Goal: Task Accomplishment & Management: Manage account settings

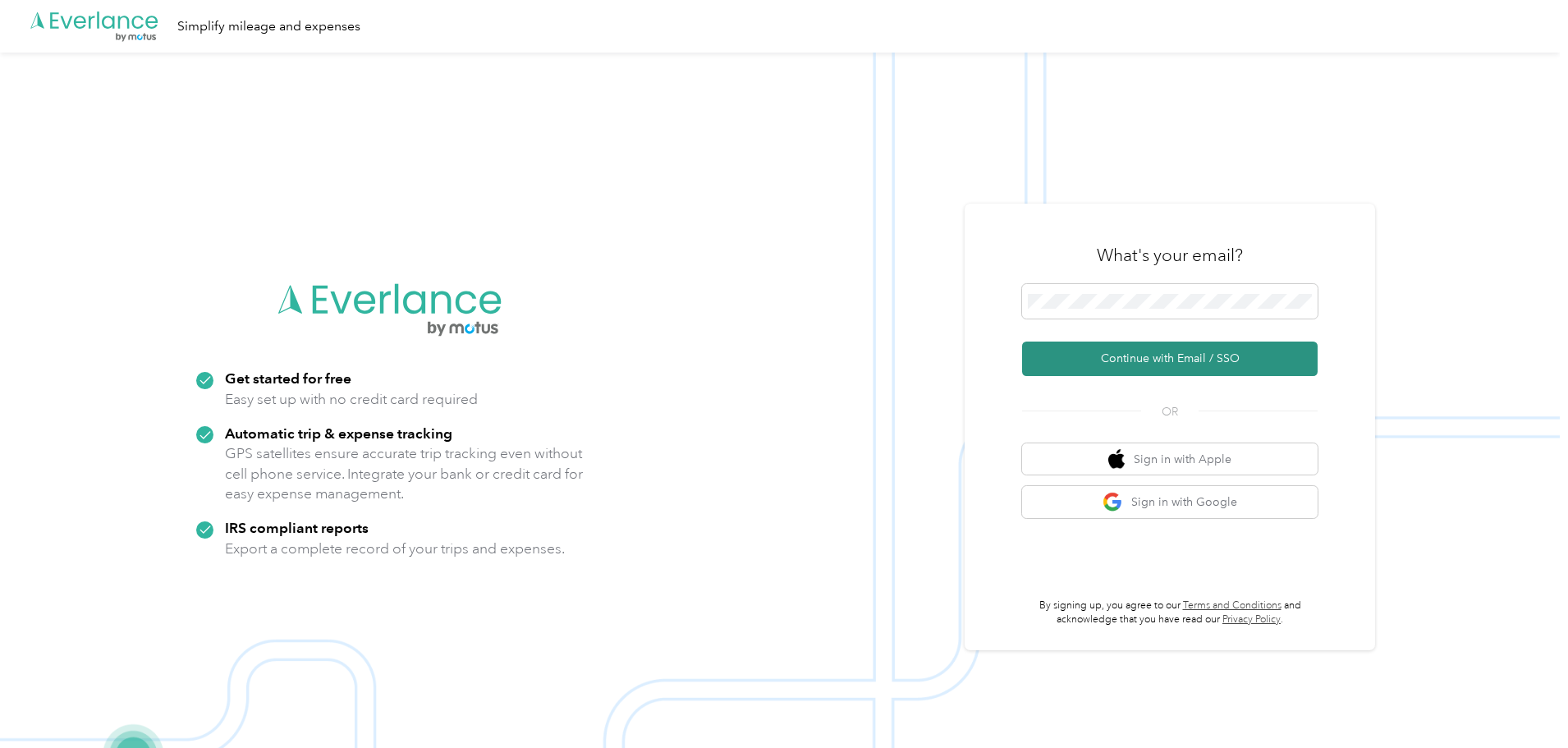
click at [1141, 353] on button "Continue with Email / SSO" at bounding box center [1169, 358] width 295 height 34
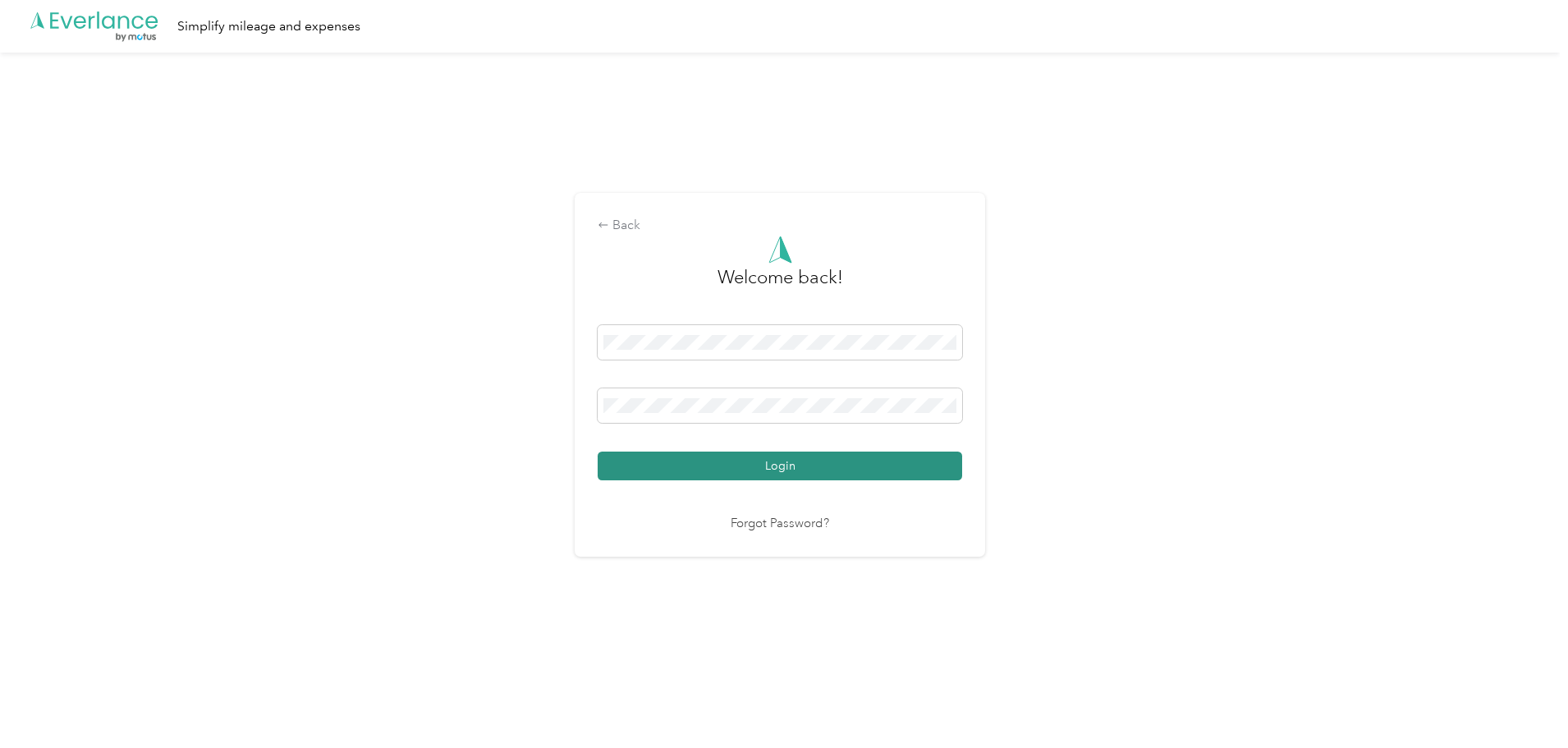
click at [873, 472] on button "Login" at bounding box center [780, 465] width 364 height 29
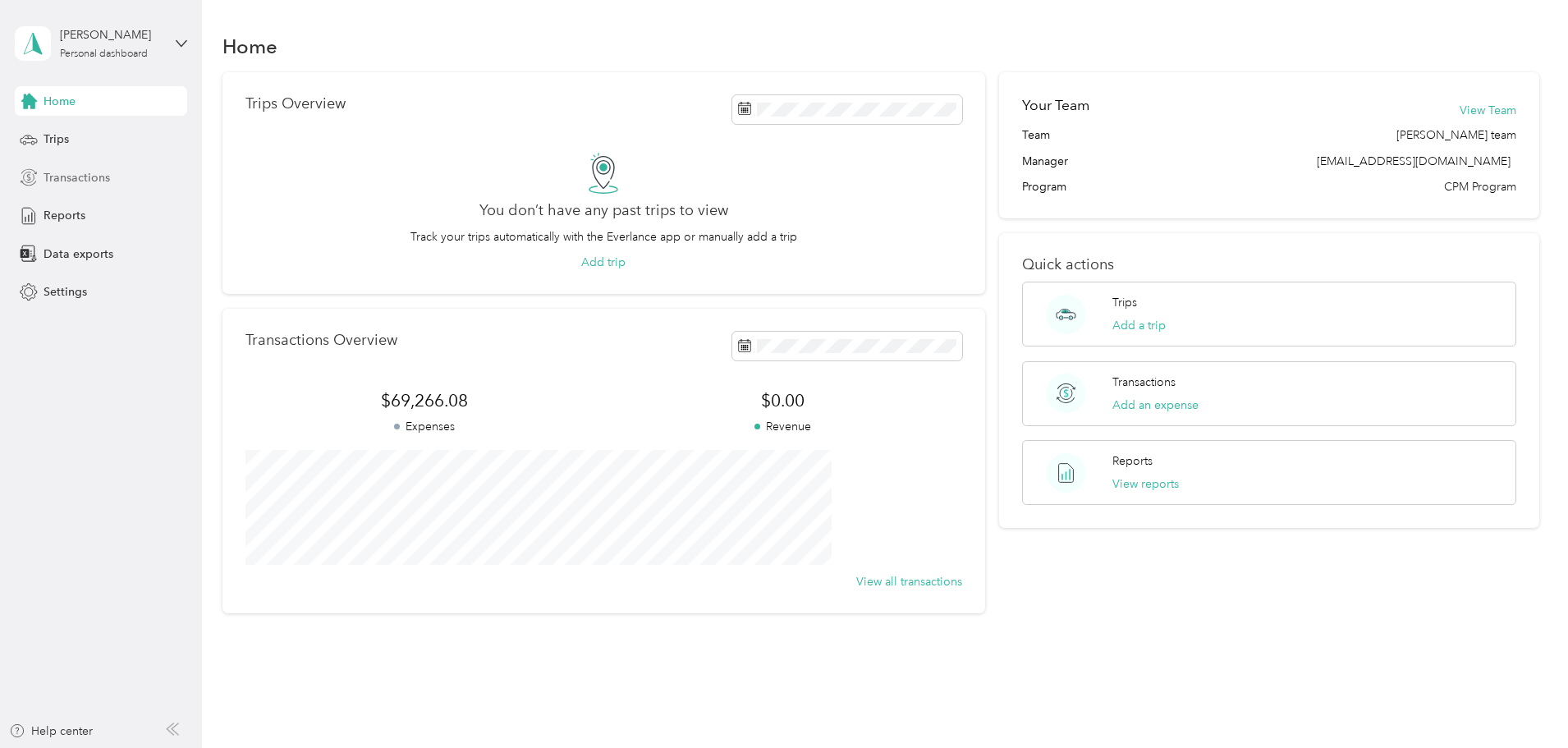
click at [69, 181] on span "Transactions" at bounding box center [77, 178] width 67 height 18
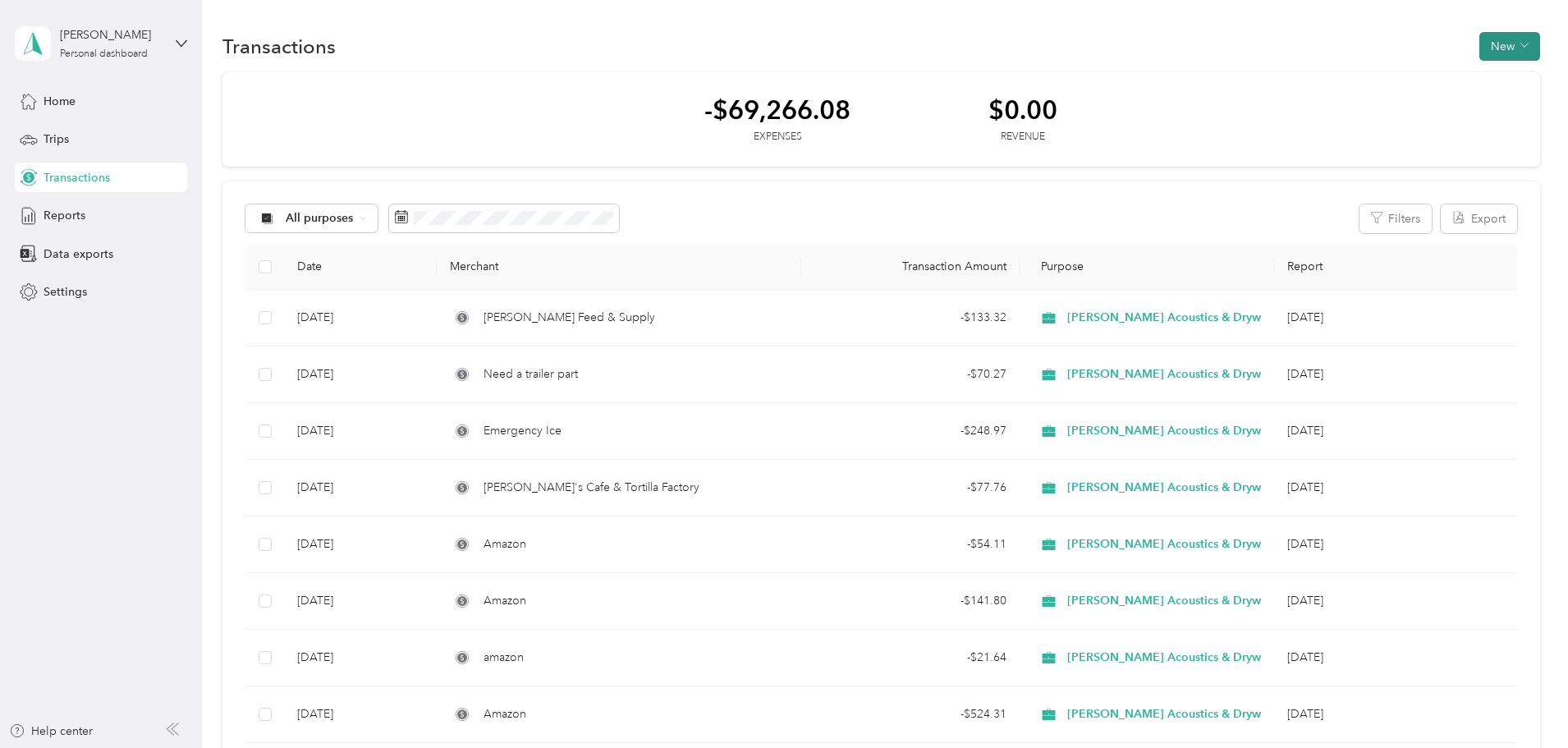
click at [1480, 42] on button "New" at bounding box center [1509, 46] width 60 height 29
click at [1381, 72] on span "Expense" at bounding box center [1391, 78] width 45 height 18
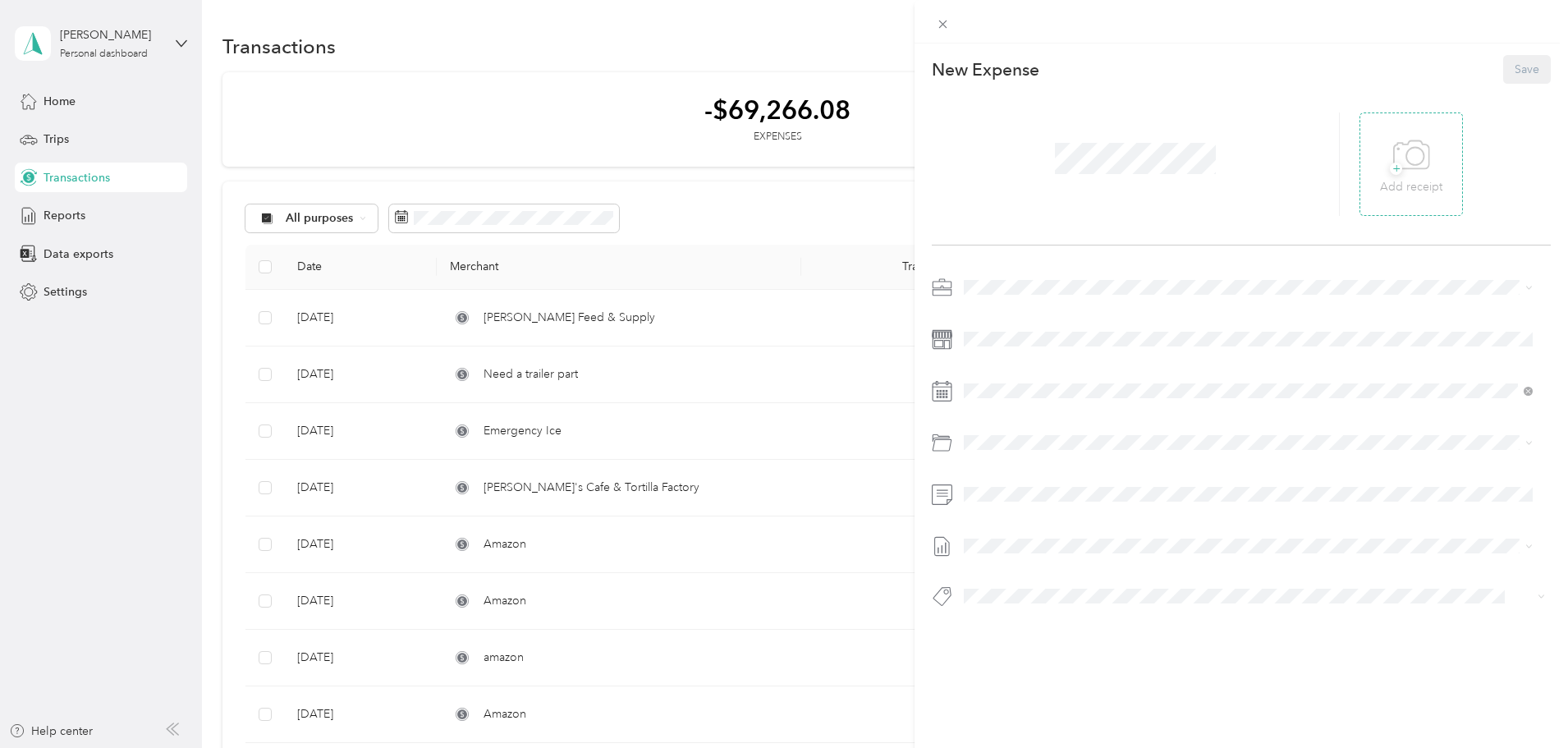
click at [1390, 171] on span "+" at bounding box center [1396, 169] width 12 height 12
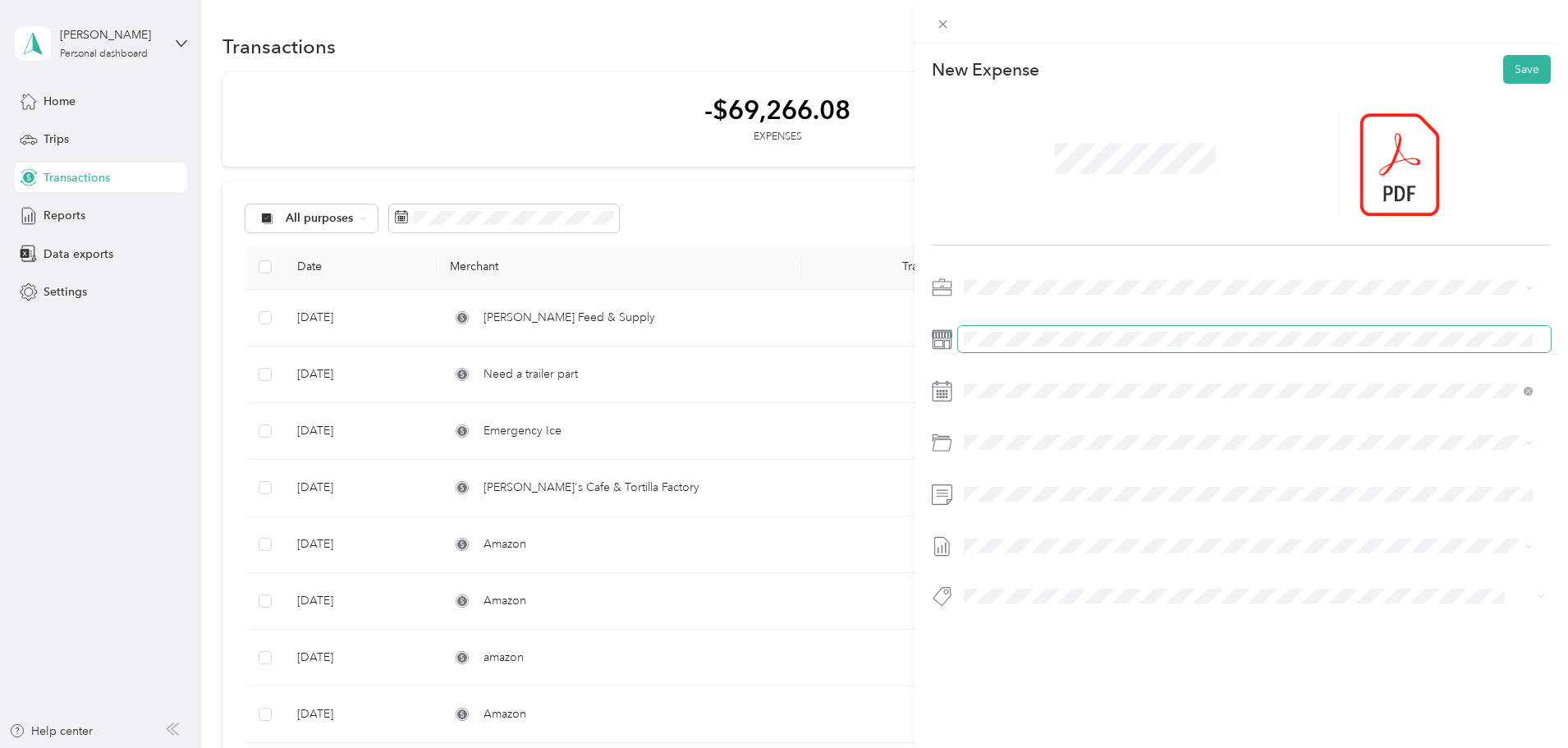
click at [1048, 329] on span at bounding box center [1254, 339] width 593 height 26
click at [1032, 506] on span "Office Supplies" at bounding box center [1048, 506] width 79 height 14
click at [1515, 72] on button "Save" at bounding box center [1527, 69] width 47 height 29
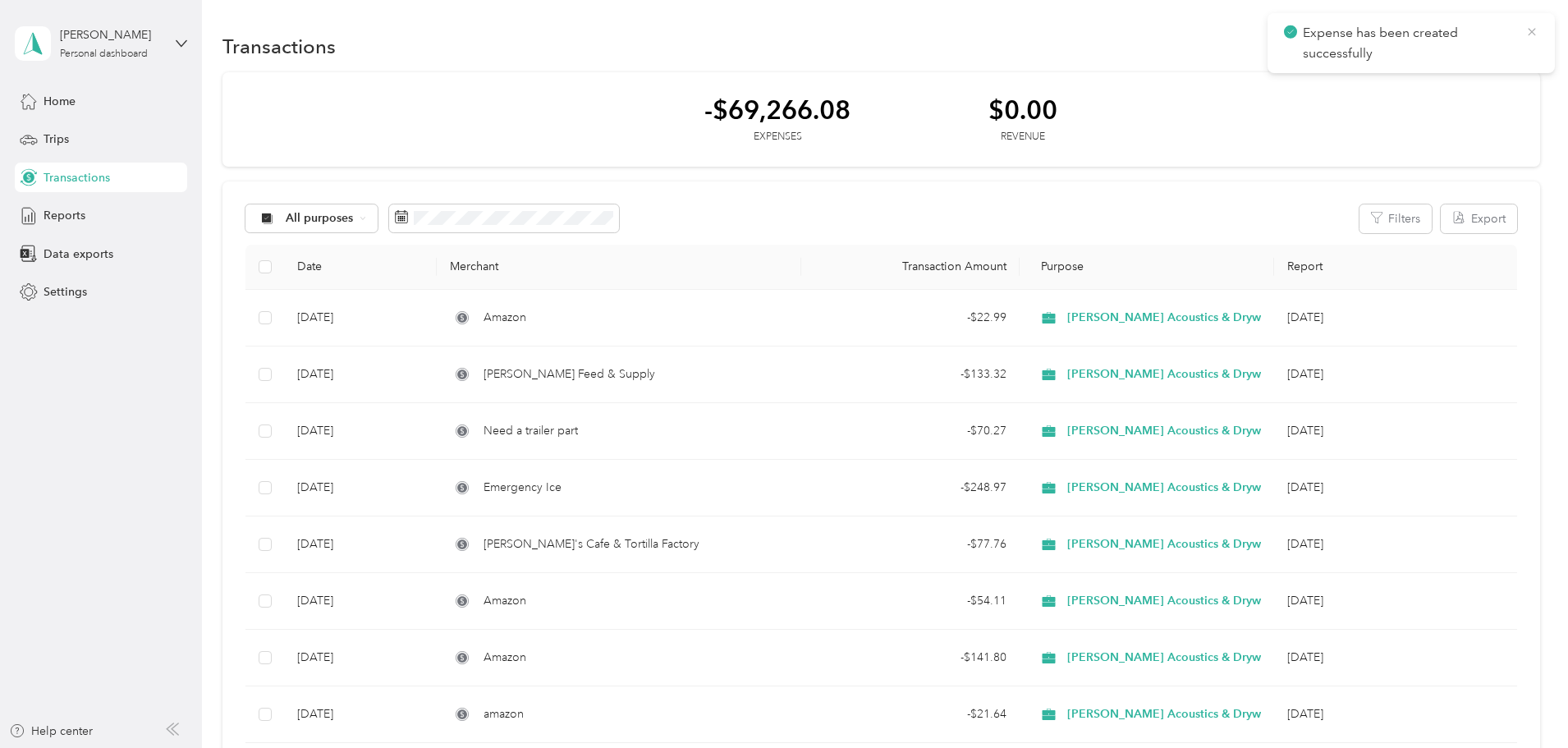
click at [1531, 32] on icon at bounding box center [1531, 32] width 7 height 7
click at [1480, 52] on button "New" at bounding box center [1509, 46] width 60 height 29
click at [1379, 81] on span "Expense" at bounding box center [1391, 78] width 45 height 18
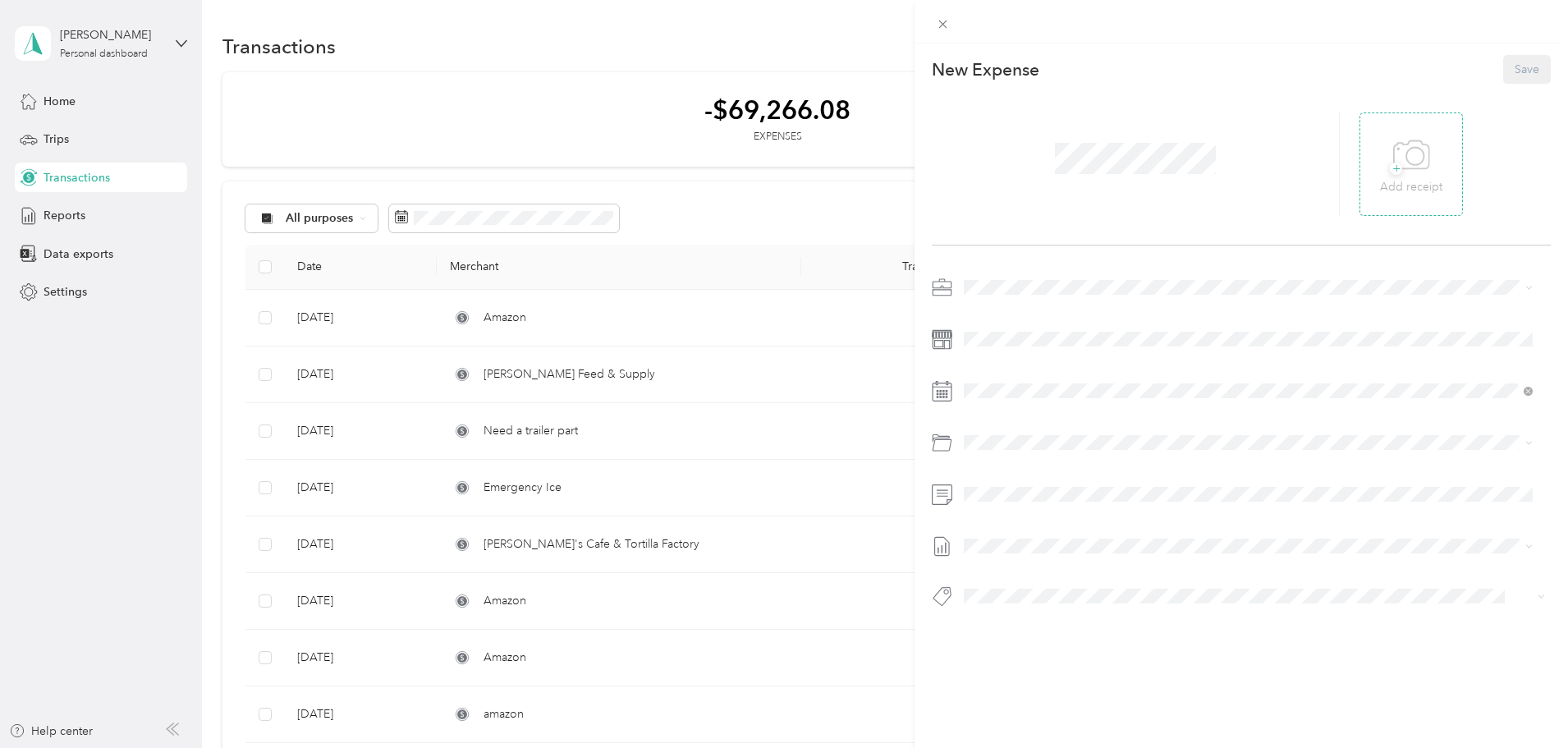
click at [1390, 167] on span "+" at bounding box center [1396, 169] width 12 height 12
click at [1036, 508] on span "Office Supplies" at bounding box center [1048, 506] width 79 height 14
click at [1505, 77] on button "Save" at bounding box center [1527, 69] width 47 height 29
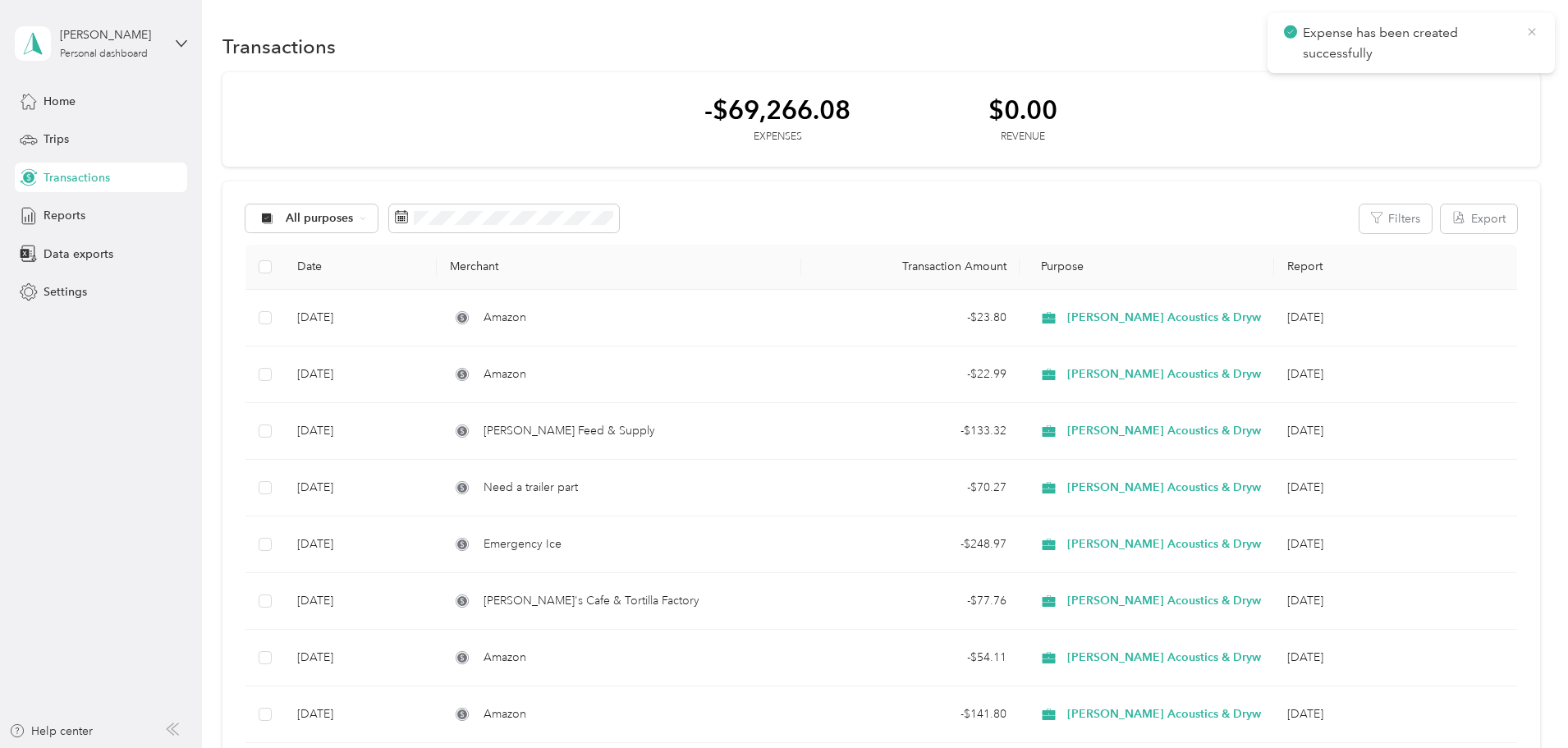
click at [1529, 32] on icon at bounding box center [1531, 32] width 13 height 15
click at [1480, 40] on button "New" at bounding box center [1509, 46] width 60 height 29
click at [1377, 74] on span "Expense" at bounding box center [1391, 78] width 45 height 18
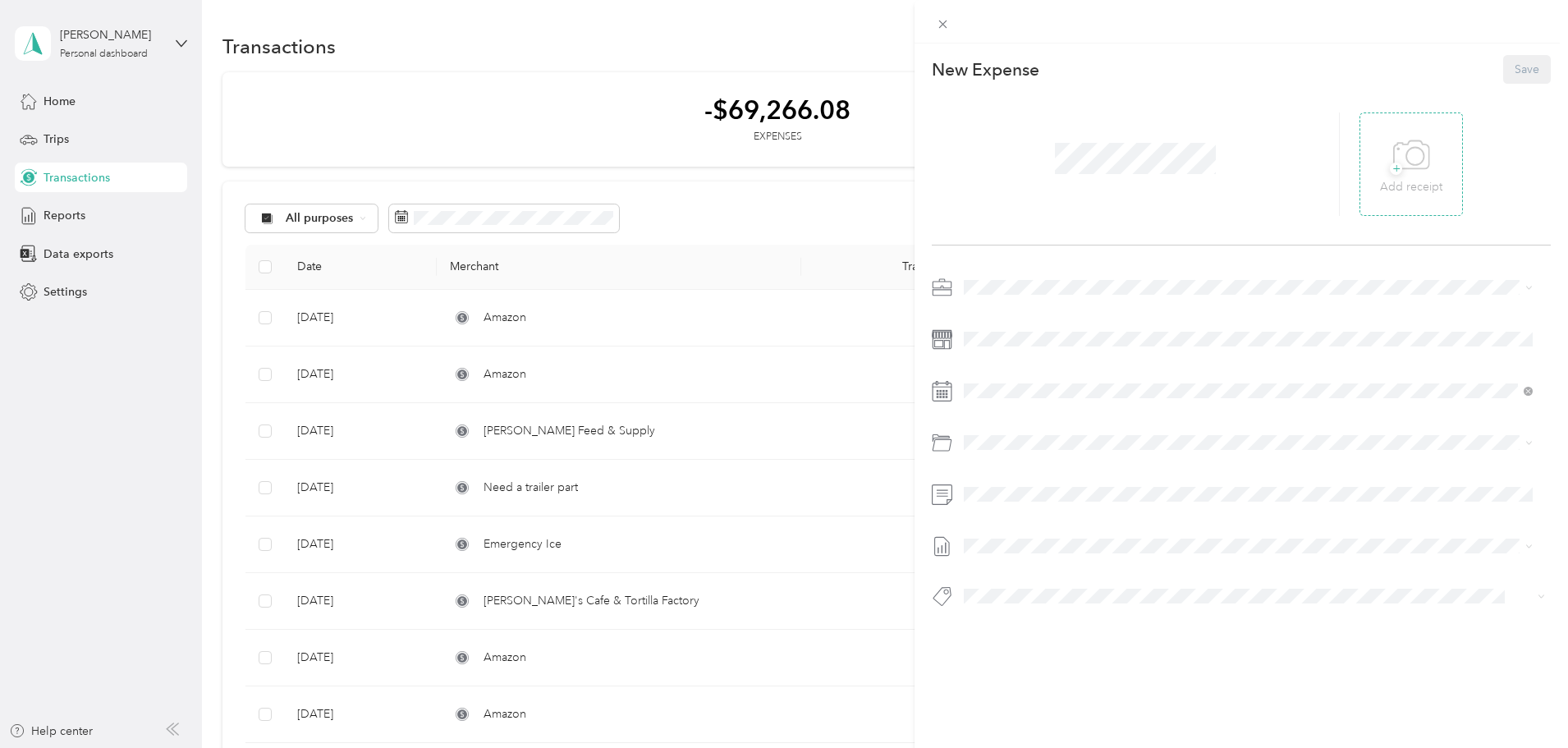
click at [1390, 167] on span "+" at bounding box center [1396, 169] width 12 height 12
click at [1005, 354] on div at bounding box center [1241, 447] width 619 height 345
click at [1047, 514] on li "Job Material" at bounding box center [1248, 506] width 581 height 30
click at [1521, 70] on button "Save" at bounding box center [1527, 69] width 47 height 29
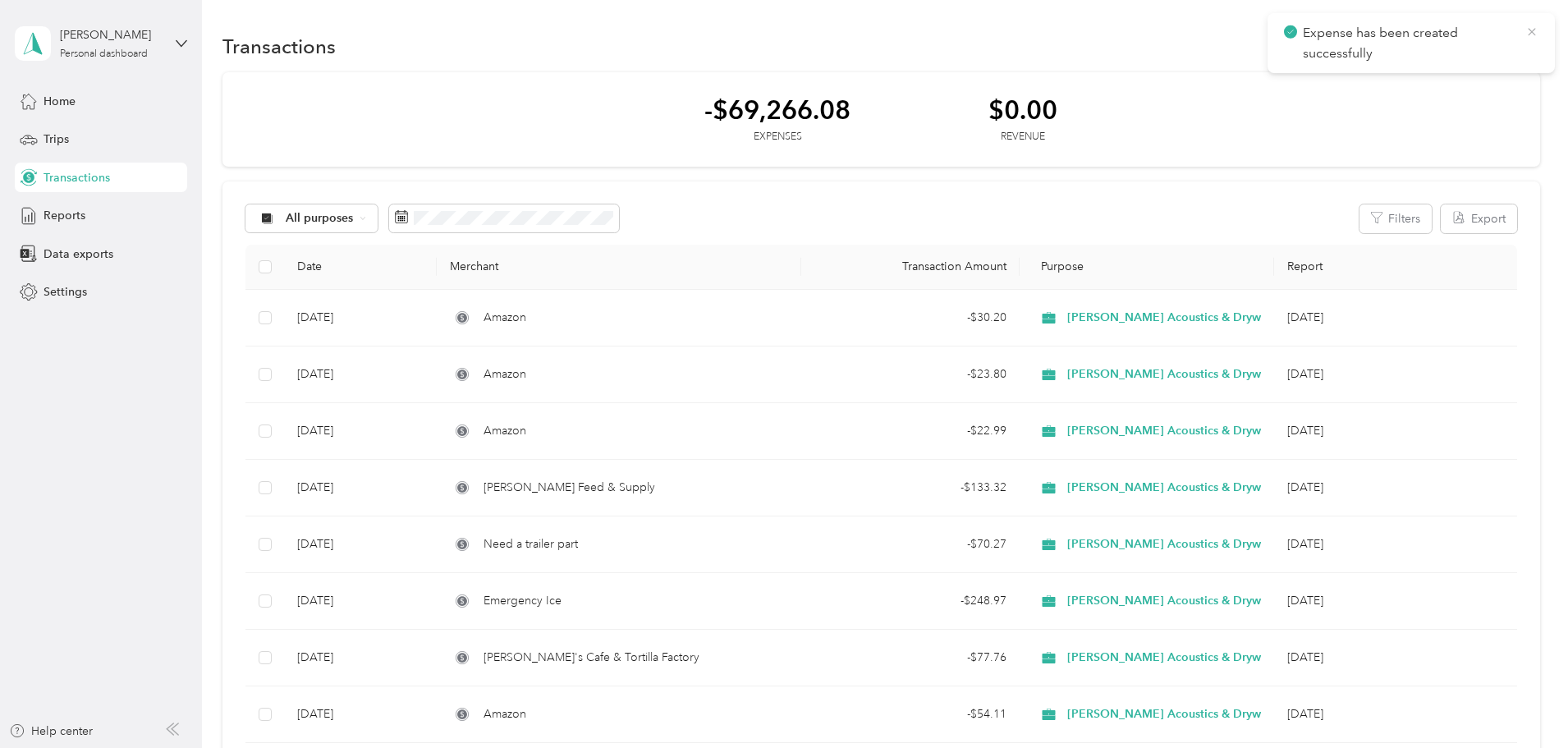
click at [1535, 32] on icon at bounding box center [1531, 32] width 13 height 15
click at [1480, 48] on button "New" at bounding box center [1509, 46] width 60 height 29
click at [1386, 78] on span "Expense" at bounding box center [1391, 78] width 45 height 18
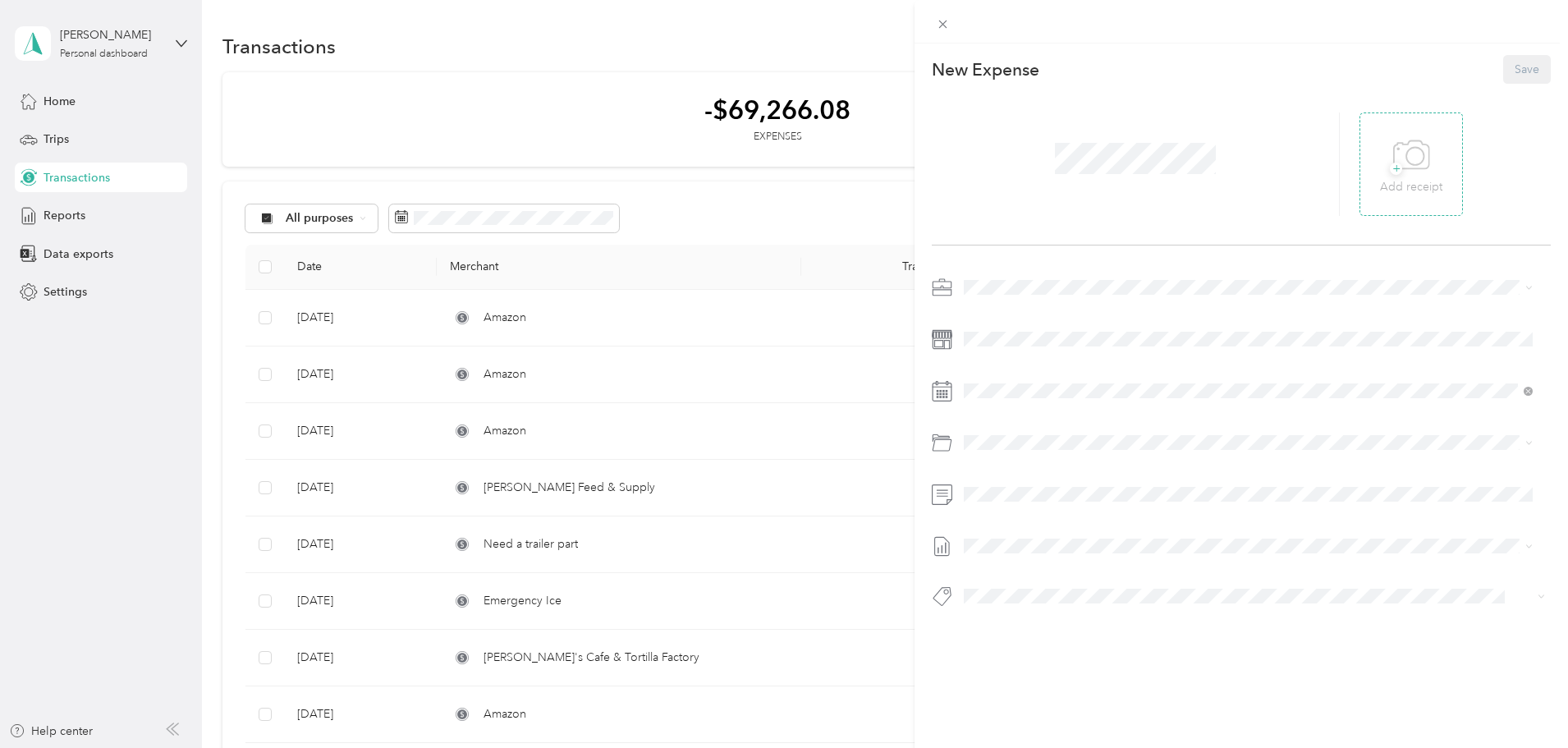
click at [1390, 167] on span "+" at bounding box center [1396, 169] width 12 height 12
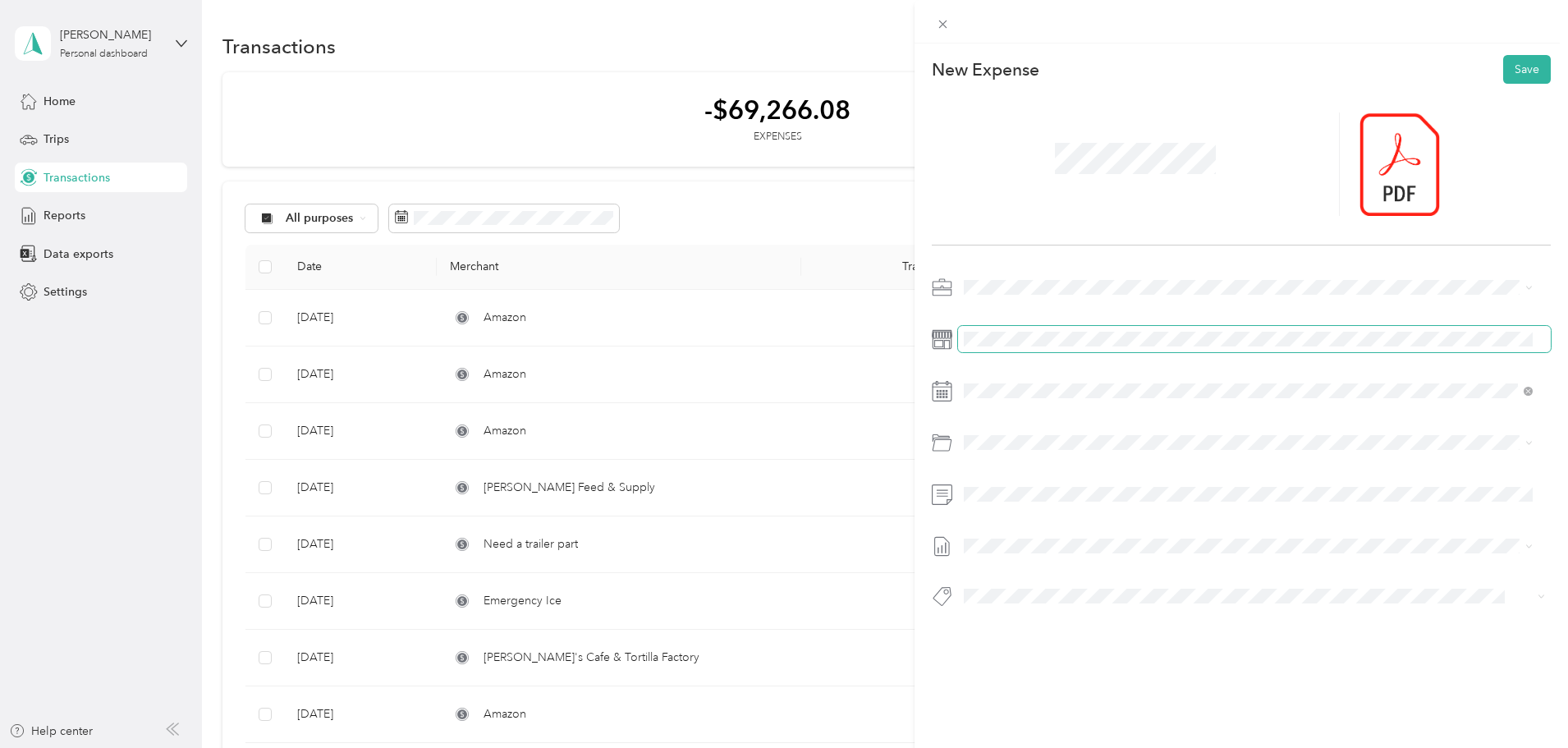
click at [1022, 328] on span at bounding box center [1254, 339] width 593 height 26
click at [1033, 503] on span "Shop Supplies" at bounding box center [1046, 506] width 75 height 14
click at [1513, 67] on button "Save" at bounding box center [1527, 69] width 47 height 29
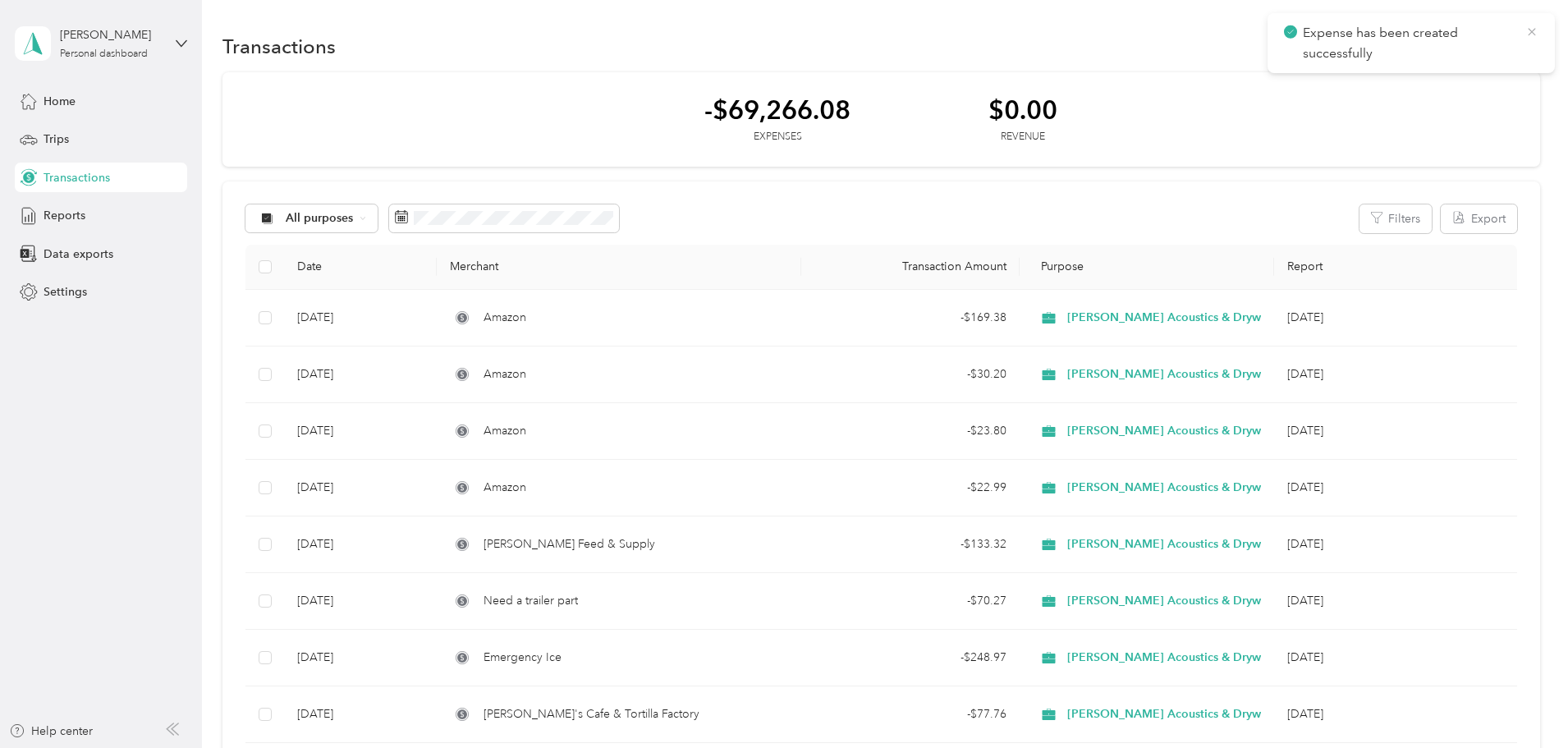
click at [1529, 25] on icon at bounding box center [1531, 32] width 13 height 15
click at [1521, 44] on icon "button" at bounding box center [1524, 45] width 8 height 8
click at [1389, 76] on span "Expense" at bounding box center [1391, 78] width 45 height 18
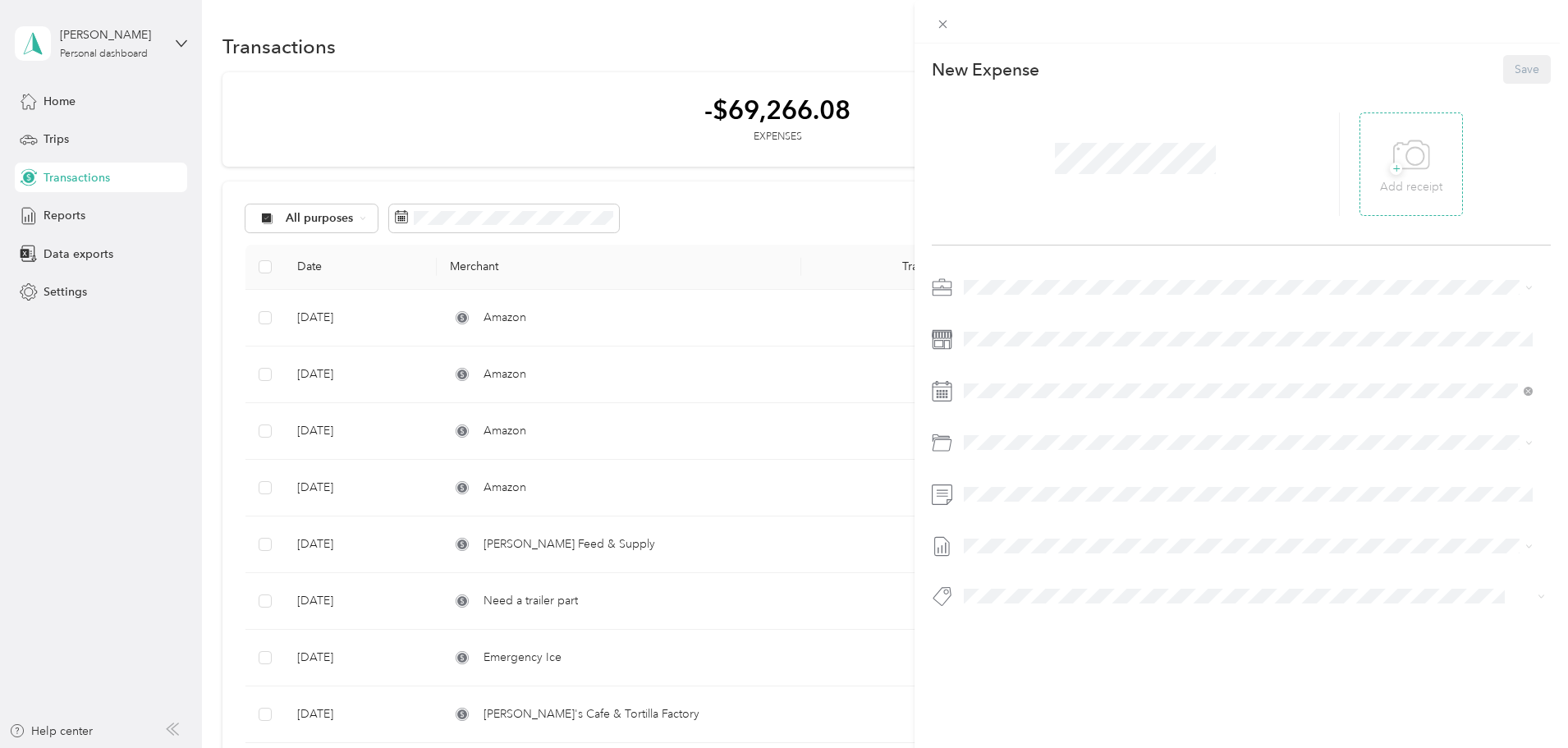
click at [1390, 166] on span "+" at bounding box center [1396, 169] width 12 height 12
click at [1024, 510] on div "Office Supplies" at bounding box center [1268, 506] width 519 height 18
click at [1508, 74] on button "Save" at bounding box center [1527, 69] width 47 height 29
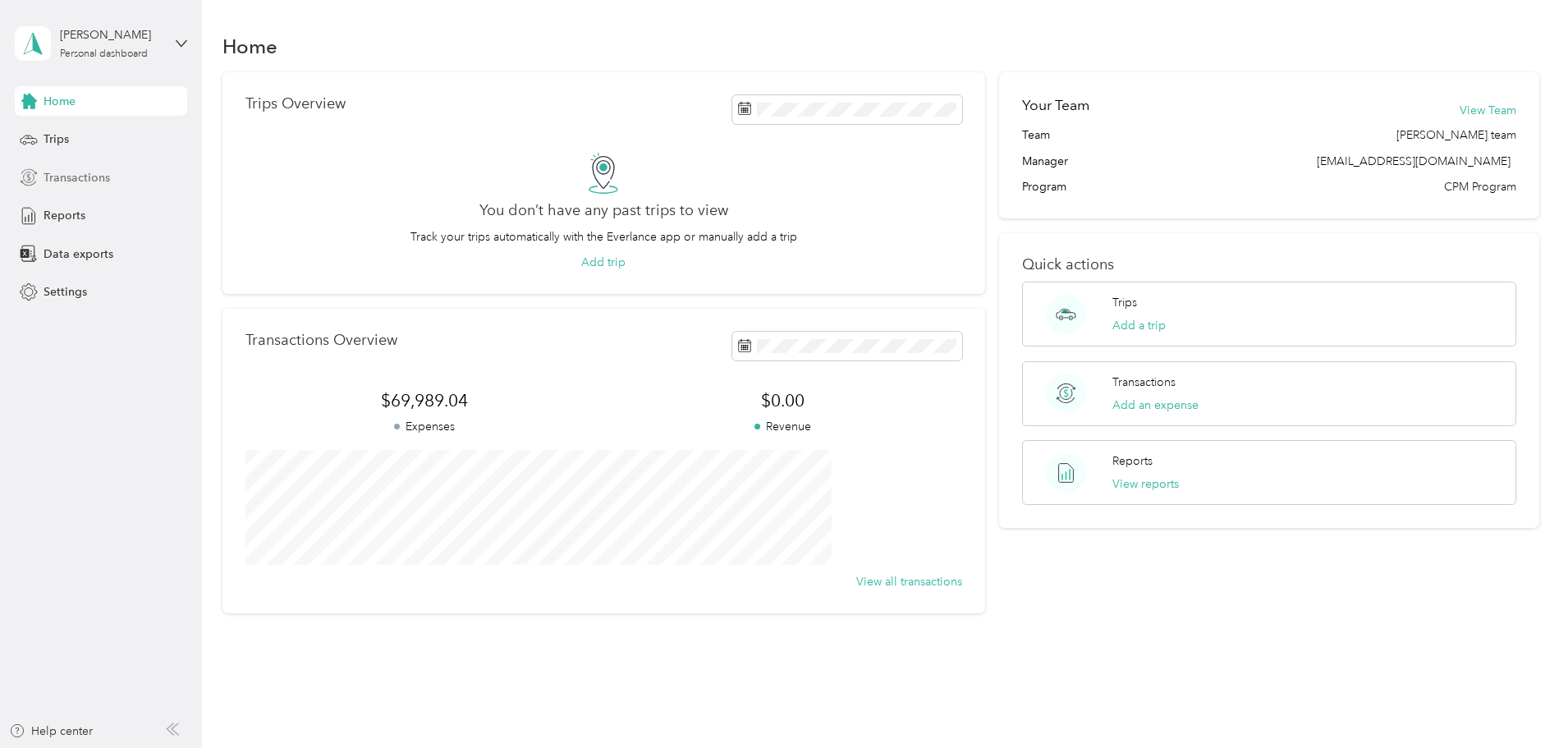
click at [82, 174] on span "Transactions" at bounding box center [77, 178] width 67 height 18
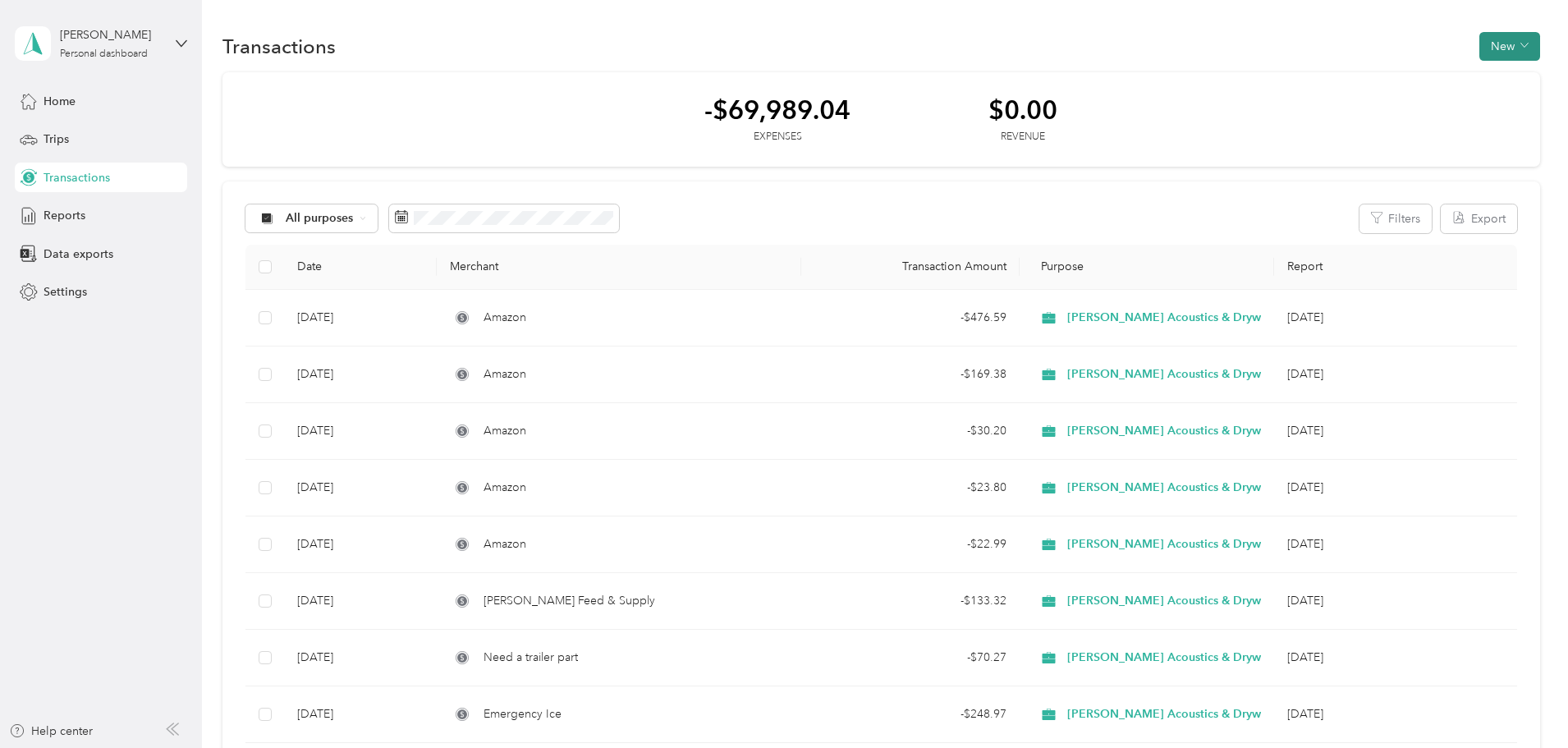
click at [1480, 53] on button "New" at bounding box center [1509, 46] width 60 height 29
click at [1381, 78] on span "Expense" at bounding box center [1391, 78] width 45 height 18
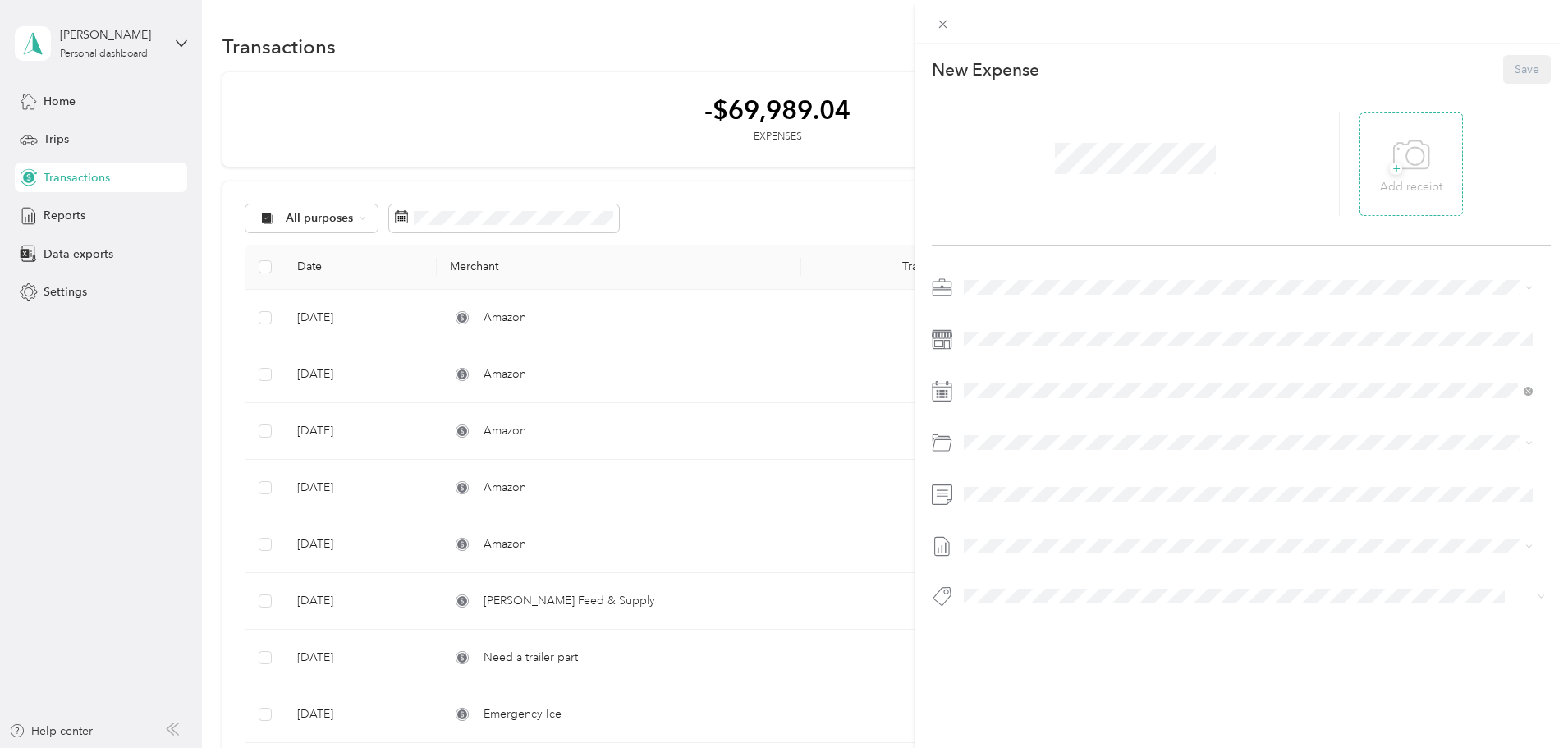
click at [1390, 169] on span "+" at bounding box center [1396, 169] width 12 height 12
click at [1038, 510] on div "Office Supplies" at bounding box center [1268, 506] width 519 height 18
click at [1509, 70] on button "Save" at bounding box center [1527, 69] width 47 height 29
